Goal: Task Accomplishment & Management: Manage account settings

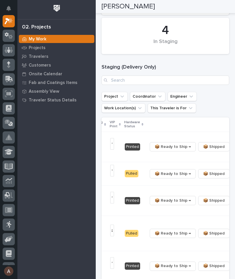
scroll to position [0, 175]
click at [232, 149] on button "button" at bounding box center [236, 146] width 8 height 4
click at [201, 171] on span "🔩 Hardware" at bounding box center [195, 168] width 24 height 7
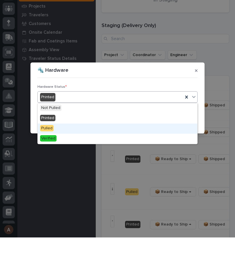
click at [85, 165] on div "Pulled" at bounding box center [118, 170] width 160 height 10
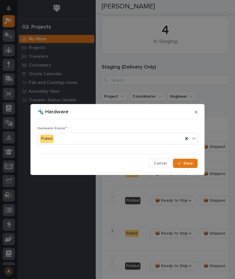
click at [187, 165] on span "Save" at bounding box center [188, 162] width 10 height 5
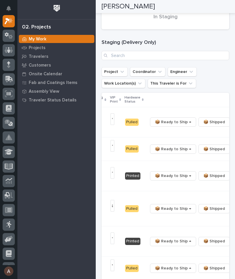
click at [232, 178] on button "button" at bounding box center [236, 176] width 8 height 4
click at [203, 206] on span "🔩 Hardware" at bounding box center [195, 204] width 24 height 7
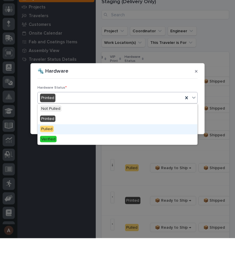
click at [113, 165] on div "Pulled" at bounding box center [118, 170] width 160 height 10
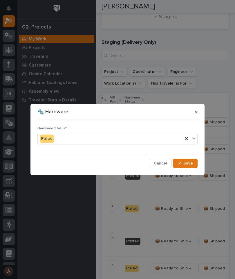
click at [184, 161] on span "Save" at bounding box center [188, 162] width 10 height 5
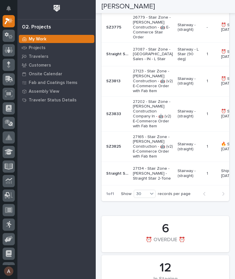
scroll to position [0, 0]
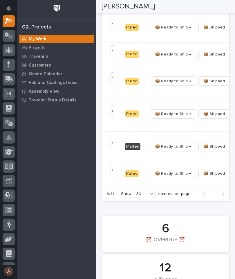
click at [232, 149] on button "button" at bounding box center [236, 146] width 8 height 4
click at [200, 198] on span "🔩 Hardware" at bounding box center [195, 196] width 24 height 7
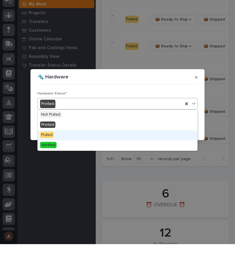
click at [120, 165] on div "Pulled" at bounding box center [118, 170] width 160 height 10
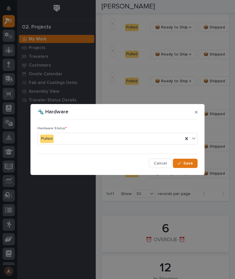
click at [193, 163] on span "Save" at bounding box center [188, 162] width 10 height 5
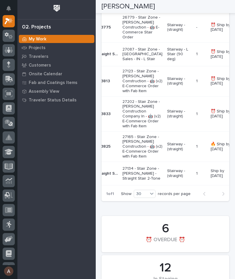
scroll to position [0, 10]
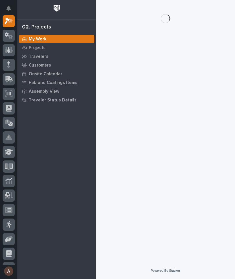
scroll to position [15, 0]
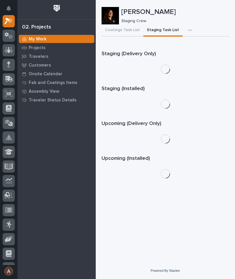
click at [5, 78] on icon at bounding box center [9, 79] width 8 height 7
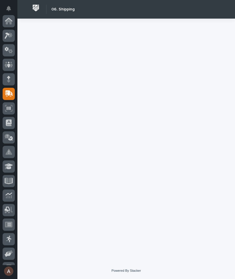
scroll to position [69, 0]
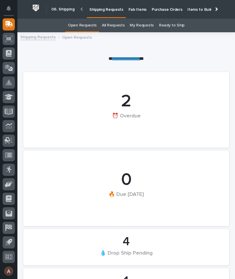
click at [135, 9] on p "Fab Items" at bounding box center [138, 6] width 18 height 12
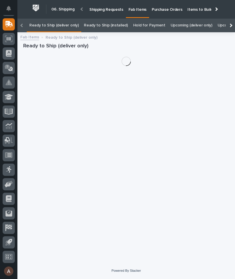
scroll to position [0, -70]
click at [230, 24] on div at bounding box center [231, 26] width 4 height 4
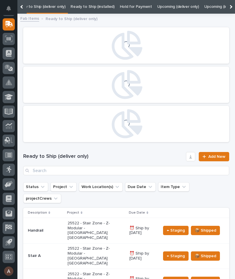
scroll to position [0, 0]
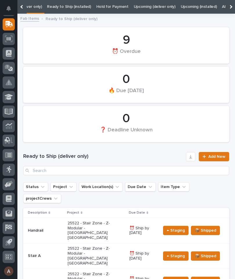
click at [232, 9] on div at bounding box center [230, 7] width 9 height 14
click at [143, 9] on link "All" at bounding box center [145, 7] width 4 height 14
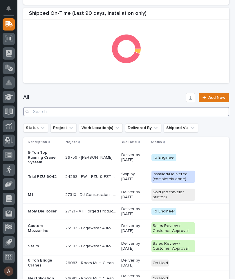
click at [145, 112] on input "Search" at bounding box center [126, 111] width 206 height 9
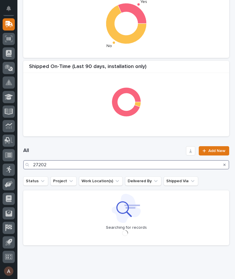
type input "27202"
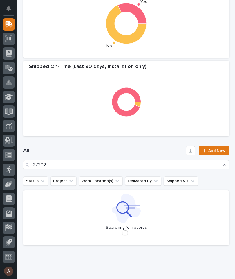
click at [139, 145] on div "All 27202 Add New" at bounding box center [126, 157] width 206 height 37
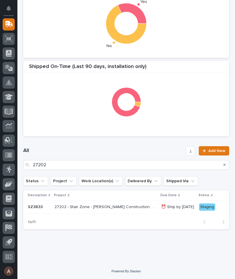
click at [35, 209] on p "SZ3833" at bounding box center [39, 206] width 22 height 5
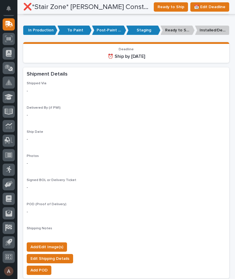
click at [57, 243] on span "Add/Edit Image(s)" at bounding box center [46, 246] width 33 height 7
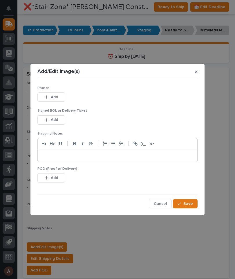
click at [58, 97] on button "Add" at bounding box center [51, 96] width 28 height 9
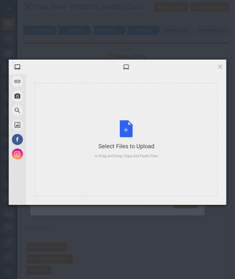
click at [176, 111] on div "Select Files to Upload or Drag and Drop, Copy and Paste Files" at bounding box center [126, 139] width 183 height 113
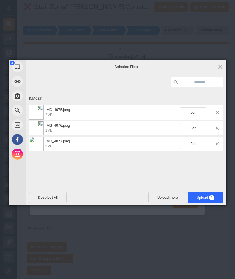
click at [212, 198] on span "3" at bounding box center [211, 197] width 5 height 5
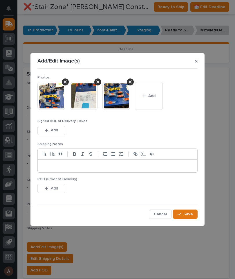
click at [194, 214] on button "Save" at bounding box center [185, 213] width 25 height 9
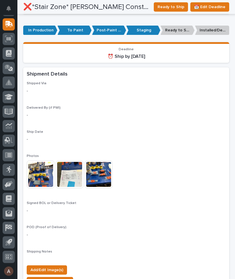
click at [176, 7] on span "Ready to Ship" at bounding box center [171, 6] width 27 height 7
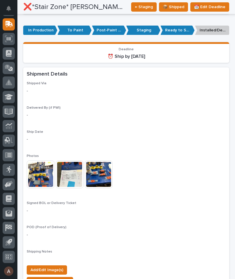
click at [10, 24] on icon at bounding box center [9, 24] width 8 height 7
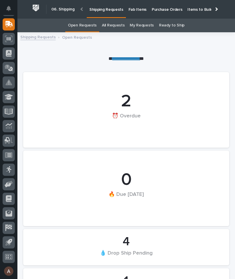
click at [219, 10] on div at bounding box center [215, 9] width 9 height 18
click at [147, 8] on p "Fab Items" at bounding box center [138, 6] width 18 height 12
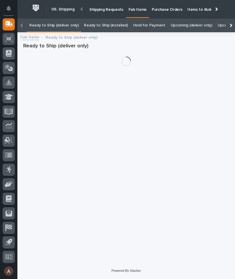
scroll to position [0, -63]
click at [231, 19] on div at bounding box center [230, 26] width 9 height 14
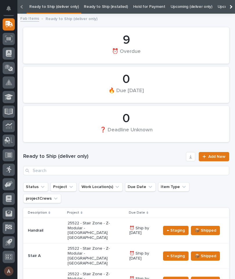
scroll to position [0, 37]
click at [233, 7] on div at bounding box center [230, 7] width 9 height 14
click at [143, 6] on link "All" at bounding box center [145, 7] width 4 height 14
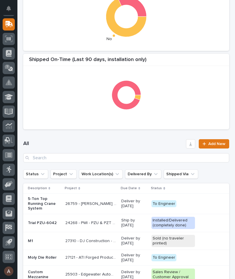
scroll to position [149, 0]
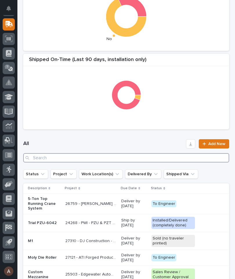
click at [154, 155] on input "Search" at bounding box center [126, 157] width 206 height 9
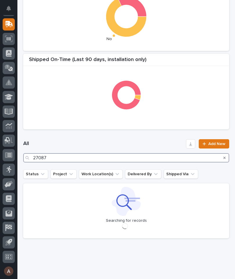
type input "27087"
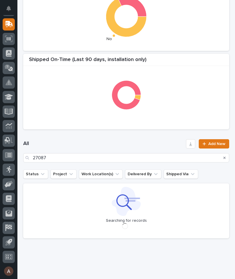
click at [164, 141] on h1 "All" at bounding box center [103, 143] width 160 height 7
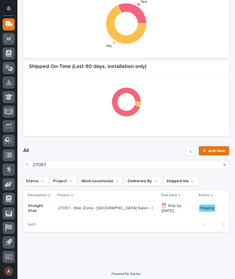
click at [44, 203] on div "Straight Stair" at bounding box center [41, 208] width 26 height 15
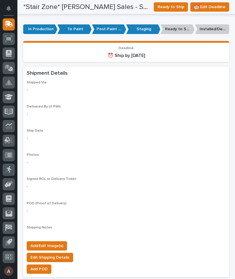
click at [57, 242] on span "Add/Edit Image(s)" at bounding box center [46, 245] width 33 height 7
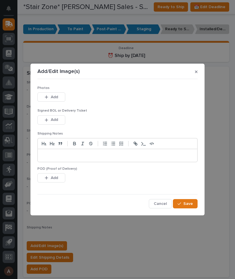
click at [57, 97] on span "Add" at bounding box center [54, 96] width 7 height 5
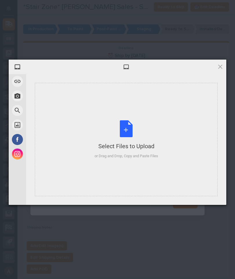
click at [188, 118] on div "Select Files to Upload or Drag and Drop, Copy and Paste Files" at bounding box center [126, 139] width 183 height 113
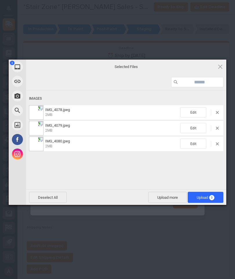
click at [207, 197] on span "Upload 3" at bounding box center [206, 197] width 18 height 4
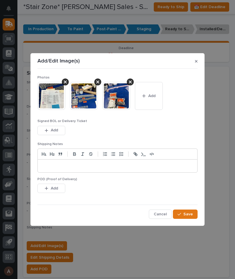
click at [193, 214] on button "Save" at bounding box center [185, 213] width 25 height 9
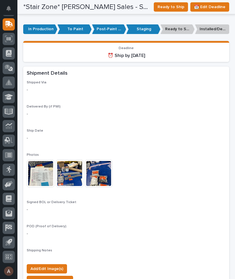
click at [170, 6] on span "Ready to Ship" at bounding box center [171, 6] width 27 height 7
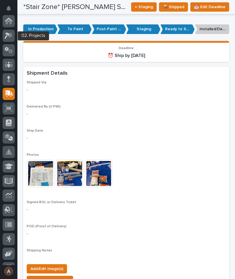
click at [9, 36] on icon at bounding box center [9, 35] width 8 height 7
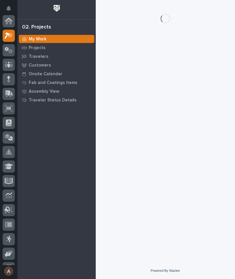
scroll to position [15, 0]
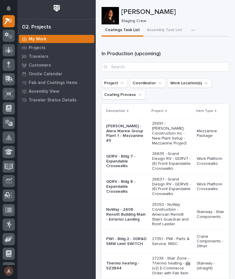
click at [192, 30] on div "button" at bounding box center [194, 30] width 6 height 4
click at [180, 44] on span "Staging Task List" at bounding box center [174, 45] width 31 height 5
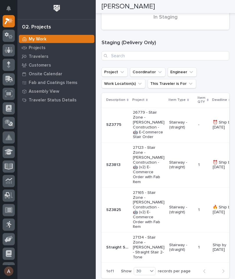
scroll to position [100, 0]
click at [118, 243] on p "Straight Stair 2-Tone" at bounding box center [117, 246] width 23 height 6
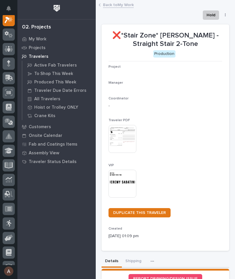
scroll to position [15, 0]
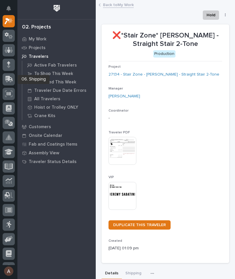
click at [11, 76] on icon at bounding box center [9, 79] width 8 height 7
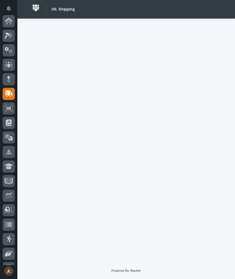
scroll to position [69, 0]
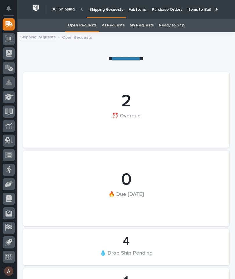
click at [132, 10] on p "Fab Items" at bounding box center [138, 6] width 18 height 12
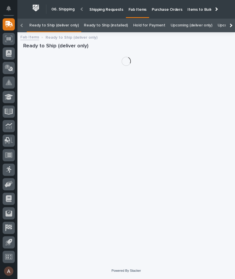
scroll to position [19, 0]
click at [231, 24] on div at bounding box center [231, 26] width 4 height 4
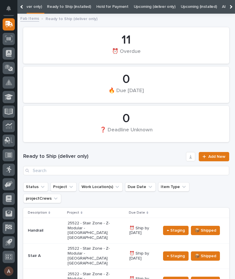
click at [233, 6] on div at bounding box center [230, 7] width 9 height 14
click at [143, 7] on link "All" at bounding box center [145, 7] width 4 height 14
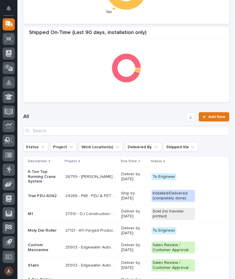
scroll to position [176, 0]
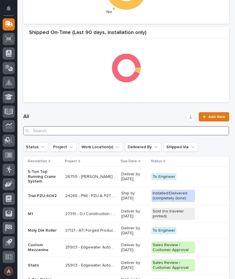
click at [178, 129] on input "Search" at bounding box center [126, 130] width 206 height 9
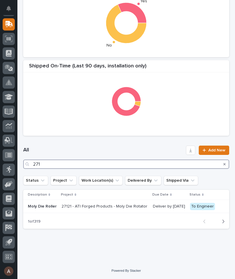
scroll to position [142, 0]
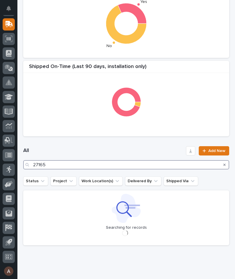
type input "27165"
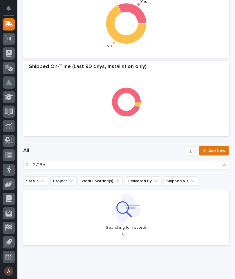
click at [146, 148] on h1 "All" at bounding box center [103, 150] width 160 height 7
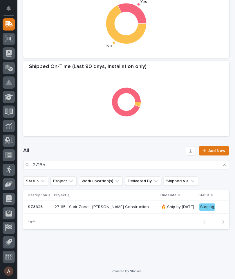
click at [65, 205] on p "27165 - Stair Zone - [PERSON_NAME] Construction - 🤖 (v2) E-Commerce Order with …" at bounding box center [106, 206] width 103 height 6
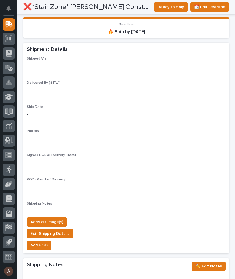
click at [59, 218] on span "Add/Edit Image(s)" at bounding box center [46, 221] width 33 height 7
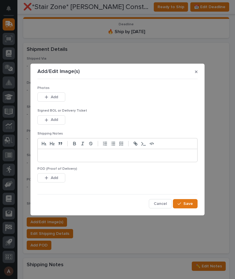
click at [58, 99] on button "Add" at bounding box center [51, 96] width 28 height 9
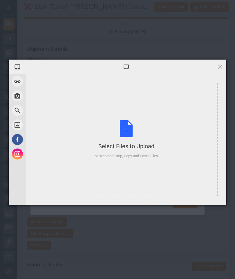
click at [185, 118] on div "Select Files to Upload or Drag and Drop, Copy and Paste Files" at bounding box center [126, 139] width 183 height 113
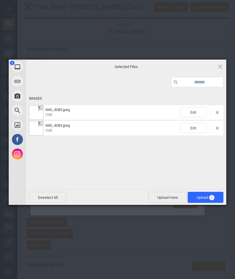
click at [210, 197] on span "2" at bounding box center [211, 197] width 5 height 5
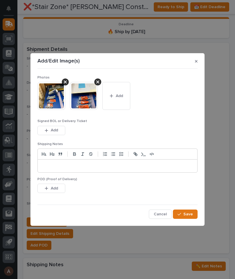
click at [194, 211] on button "Save" at bounding box center [185, 213] width 25 height 9
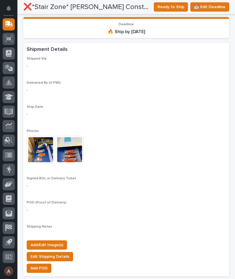
click at [55, 241] on span "Add/Edit Image(s)" at bounding box center [46, 244] width 33 height 7
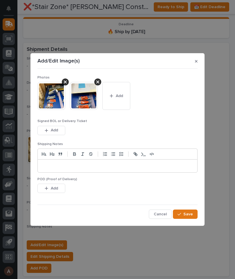
click at [121, 95] on span "Add" at bounding box center [119, 95] width 7 height 5
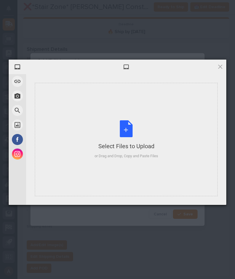
click at [192, 127] on div "Select Files to Upload or Drag and Drop, Copy and Paste Files" at bounding box center [126, 139] width 183 height 113
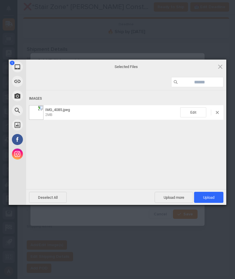
click at [213, 197] on span "Upload 1" at bounding box center [208, 197] width 11 height 4
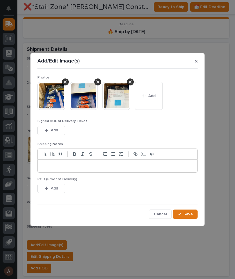
click at [192, 213] on span "Save" at bounding box center [188, 213] width 10 height 5
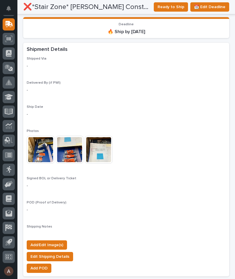
click at [178, 7] on span "Ready to Ship" at bounding box center [171, 6] width 27 height 7
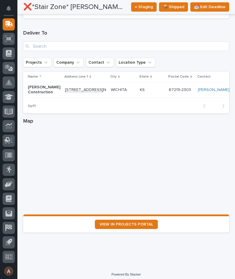
scroll to position [724, 0]
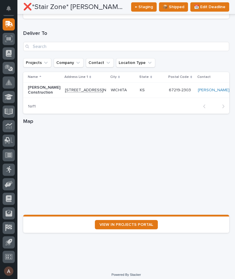
click at [136, 220] on link "VIEW IN PROJECTS PORTAL" at bounding box center [126, 224] width 63 height 9
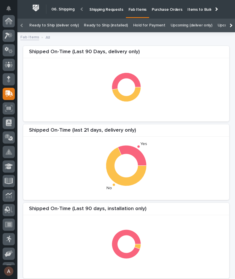
scroll to position [0, -70]
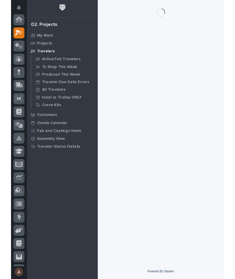
scroll to position [15, 0]
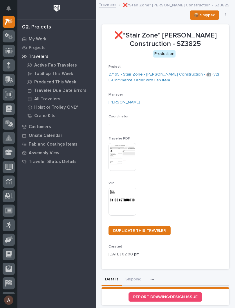
click at [122, 198] on img at bounding box center [123, 201] width 28 height 28
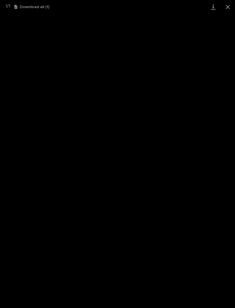
click at [211, 10] on link "Download" at bounding box center [213, 7] width 15 height 14
